Goal: Task Accomplishment & Management: Manage account settings

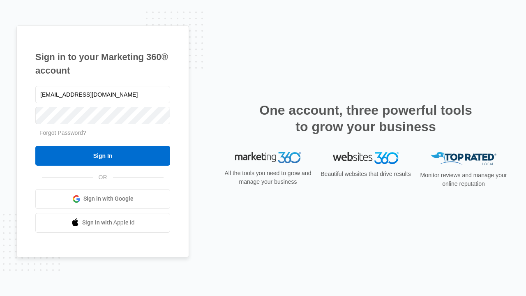
type input "dankie614@gmail.com"
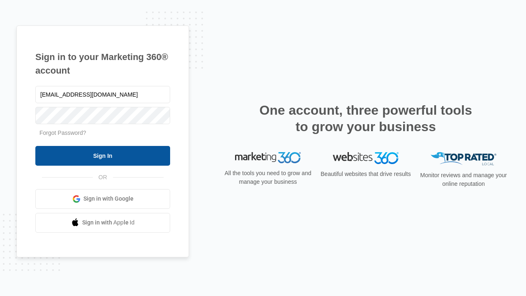
click at [103, 155] on input "Sign In" at bounding box center [102, 156] width 135 height 20
